Goal: Task Accomplishment & Management: Use online tool/utility

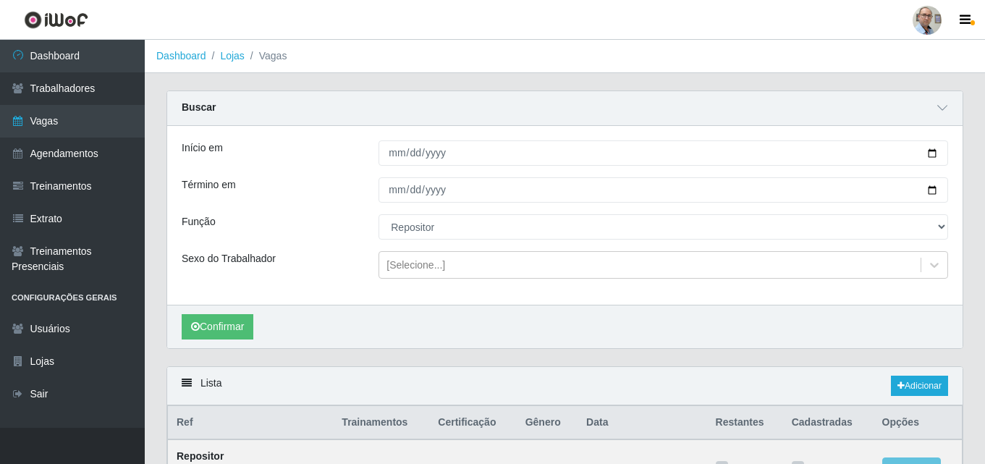
select select "24"
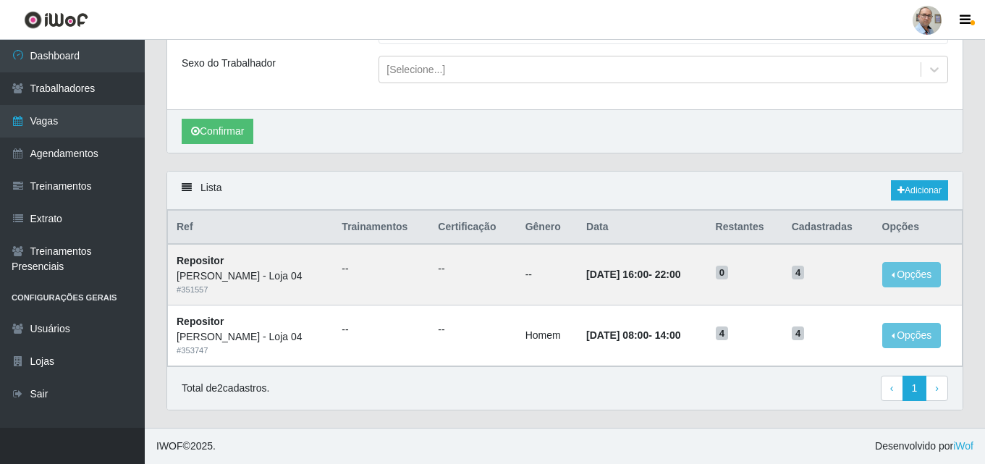
scroll to position [196, 0]
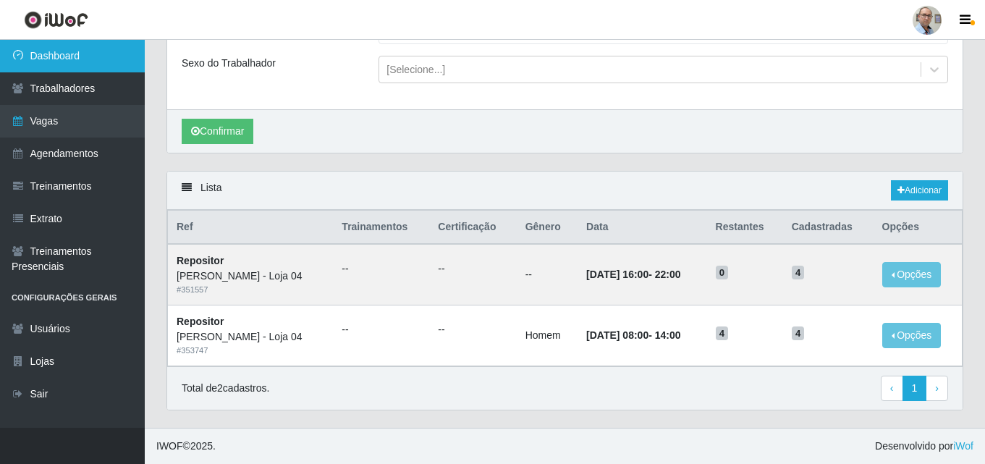
click at [57, 51] on link "Dashboard" at bounding box center [72, 56] width 145 height 33
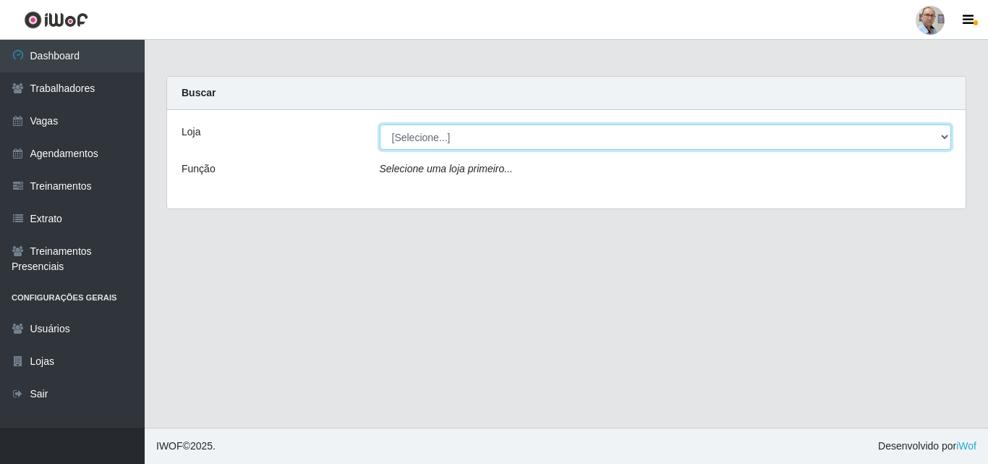
click at [872, 145] on select "[Selecione...] Mar Vermelho - Loja 04" at bounding box center [666, 136] width 572 height 25
select select "251"
click at [380, 124] on select "[Selecione...] Mar Vermelho - Loja 04" at bounding box center [666, 136] width 572 height 25
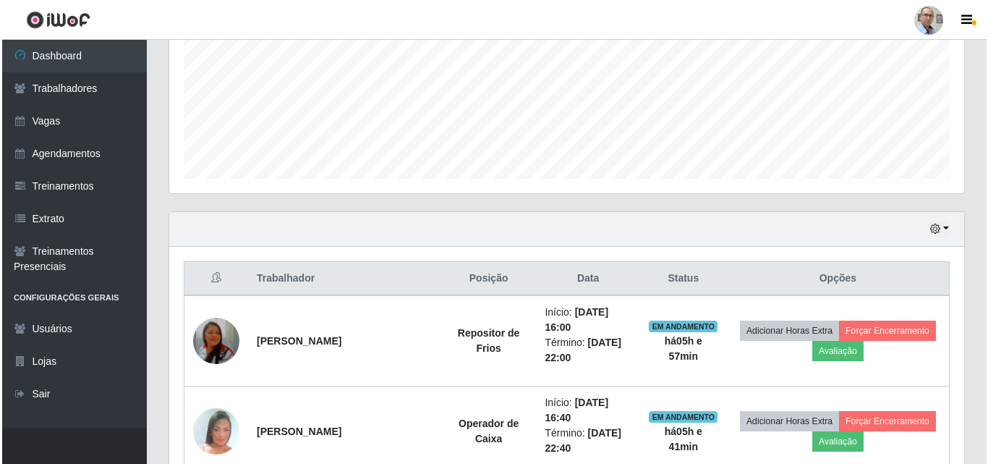
scroll to position [540, 0]
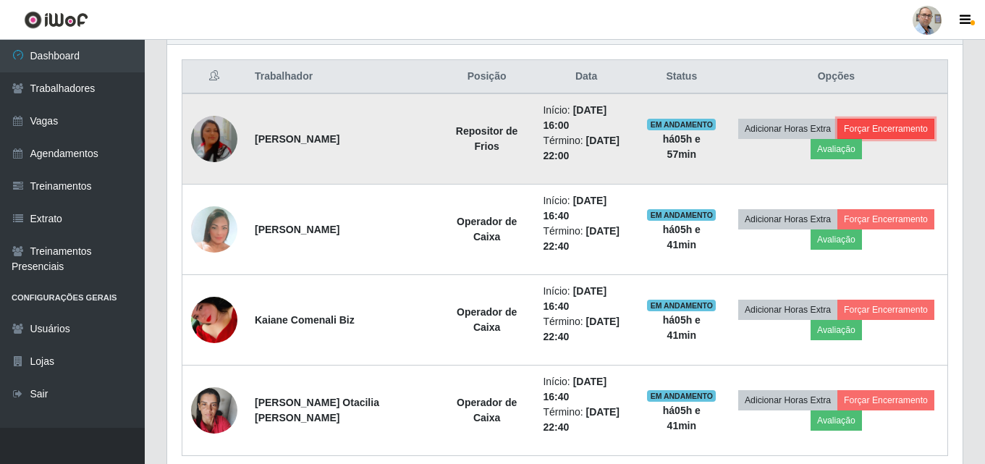
click at [887, 119] on button "Forçar Encerramento" at bounding box center [885, 129] width 97 height 20
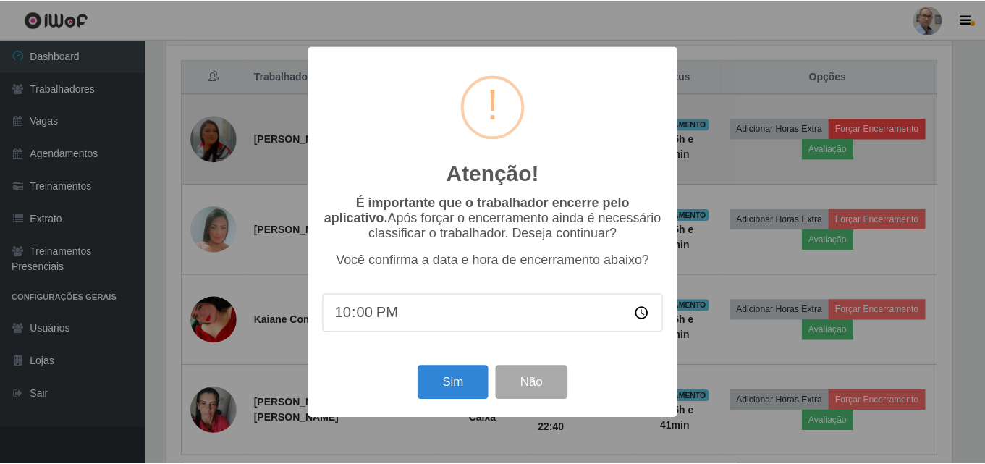
scroll to position [300, 788]
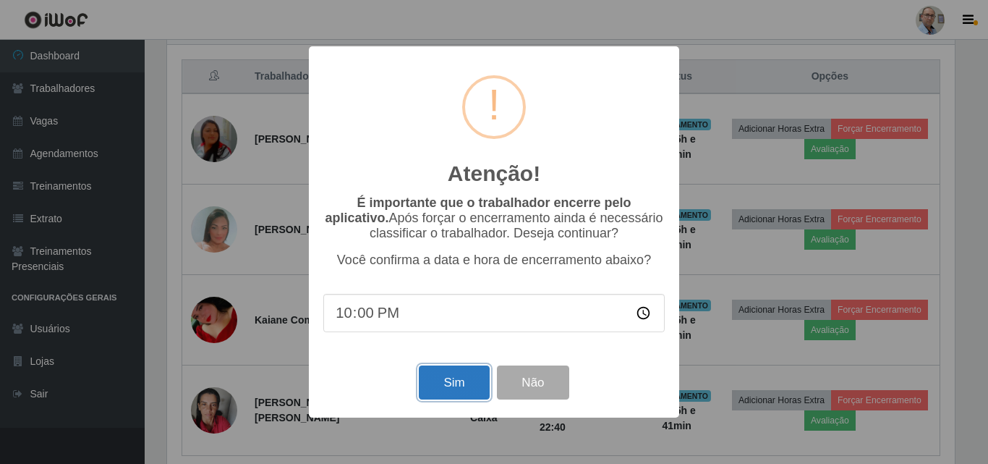
click at [460, 389] on button "Sim" at bounding box center [454, 382] width 70 height 34
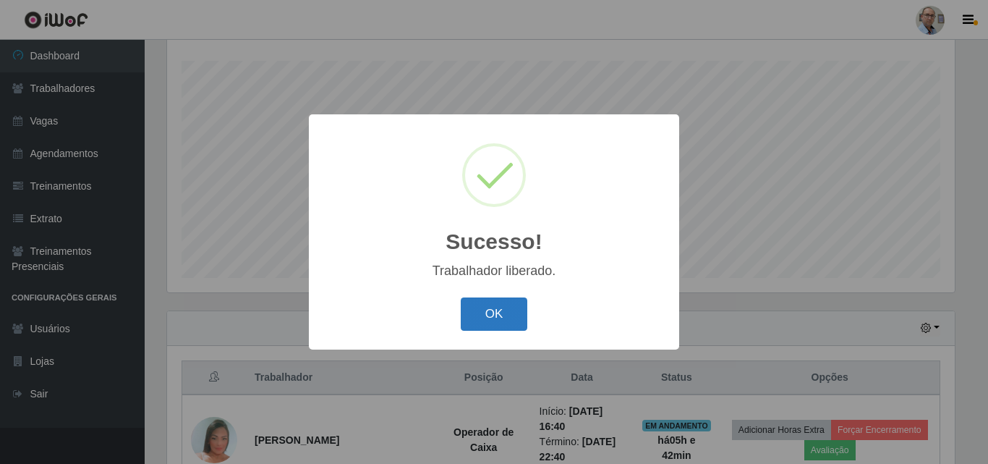
click at [482, 306] on button "OK" at bounding box center [494, 314] width 67 height 34
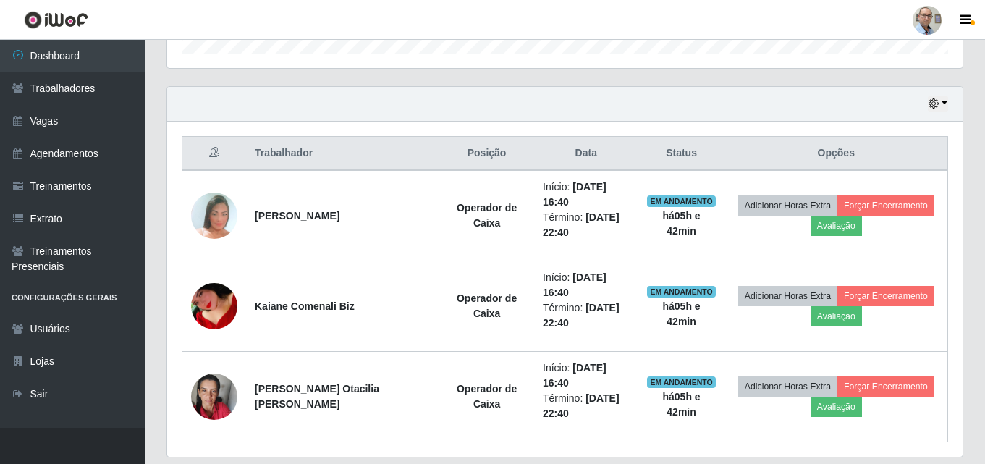
scroll to position [465, 0]
